Goal: Task Accomplishment & Management: Manage account settings

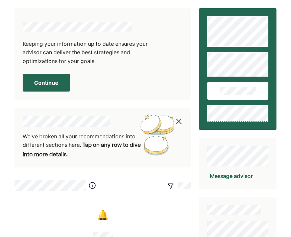
click at [54, 85] on button "Continue" at bounding box center [46, 83] width 47 height 18
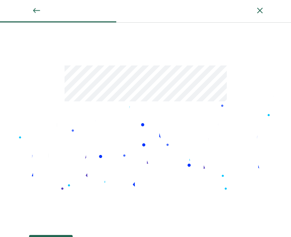
scroll to position [58, 0]
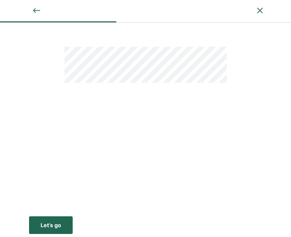
click at [50, 220] on button "Let’s go Save Let’s go" at bounding box center [51, 225] width 44 height 18
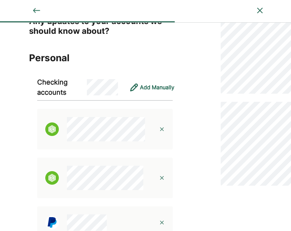
scroll to position [24, 0]
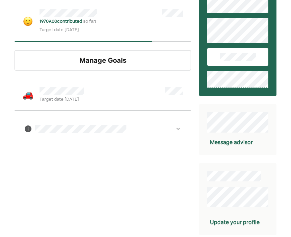
scroll to position [33, 0]
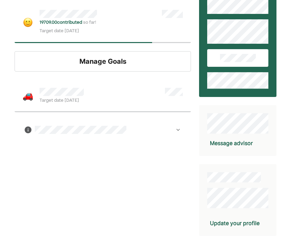
click at [65, 98] on span "Target date Jan 2025" at bounding box center [62, 100] width 44 height 7
click at [88, 57] on div "Manage Goals" at bounding box center [103, 61] width 177 height 20
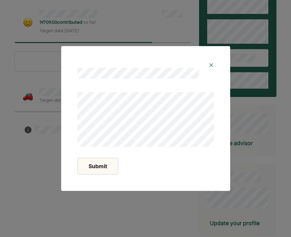
click at [213, 65] on img at bounding box center [211, 64] width 5 height 5
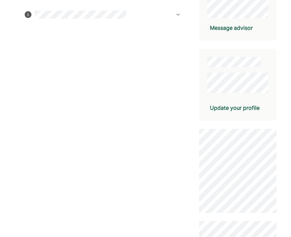
scroll to position [162, 0]
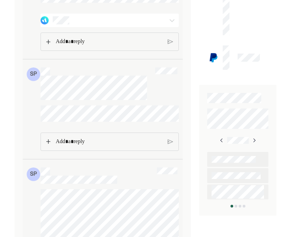
scroll to position [836, 0]
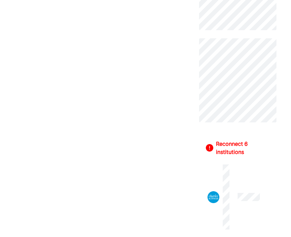
scroll to position [345, 0]
